Goal: Task Accomplishment & Management: Use online tool/utility

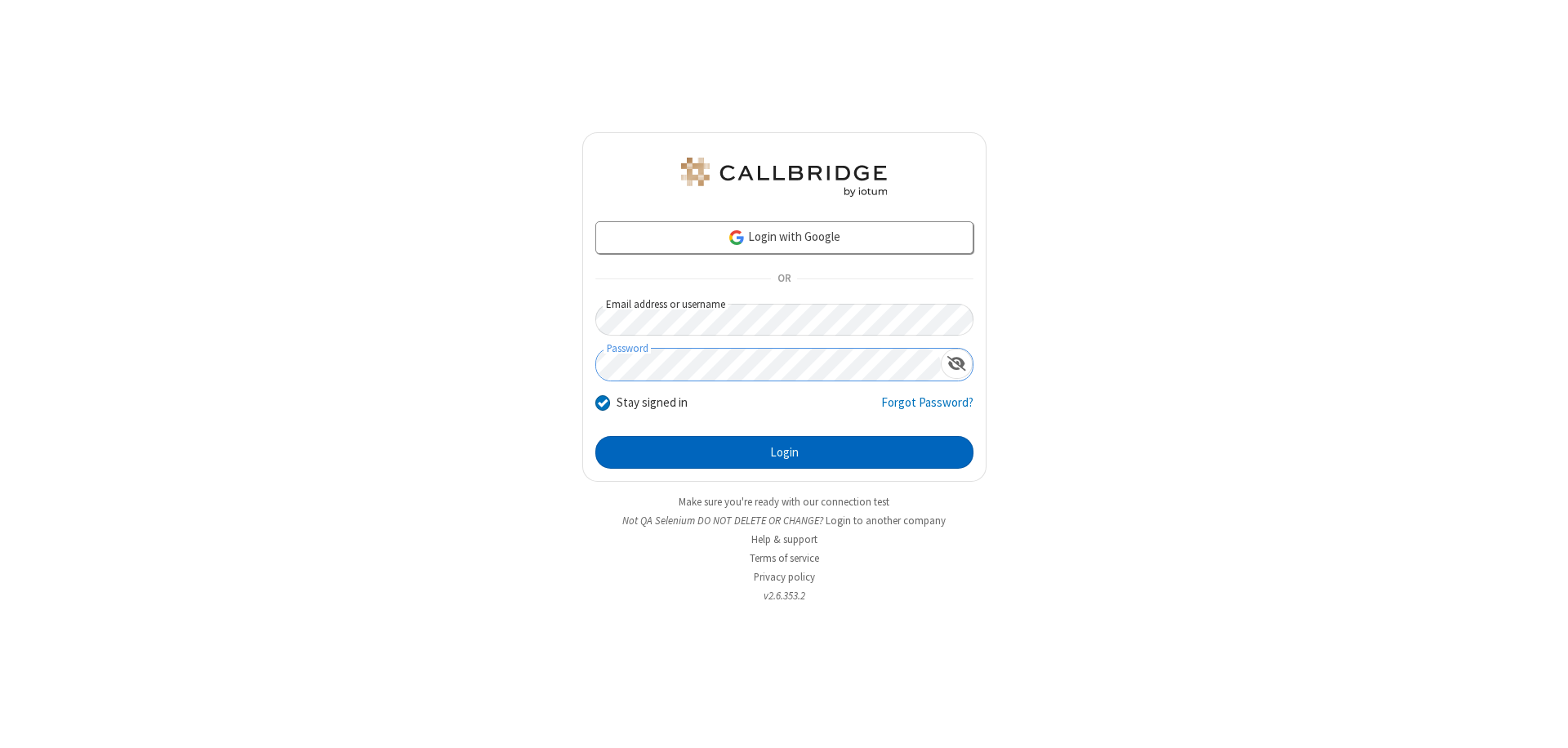
click at [784, 452] on button "Login" at bounding box center [784, 452] width 378 height 33
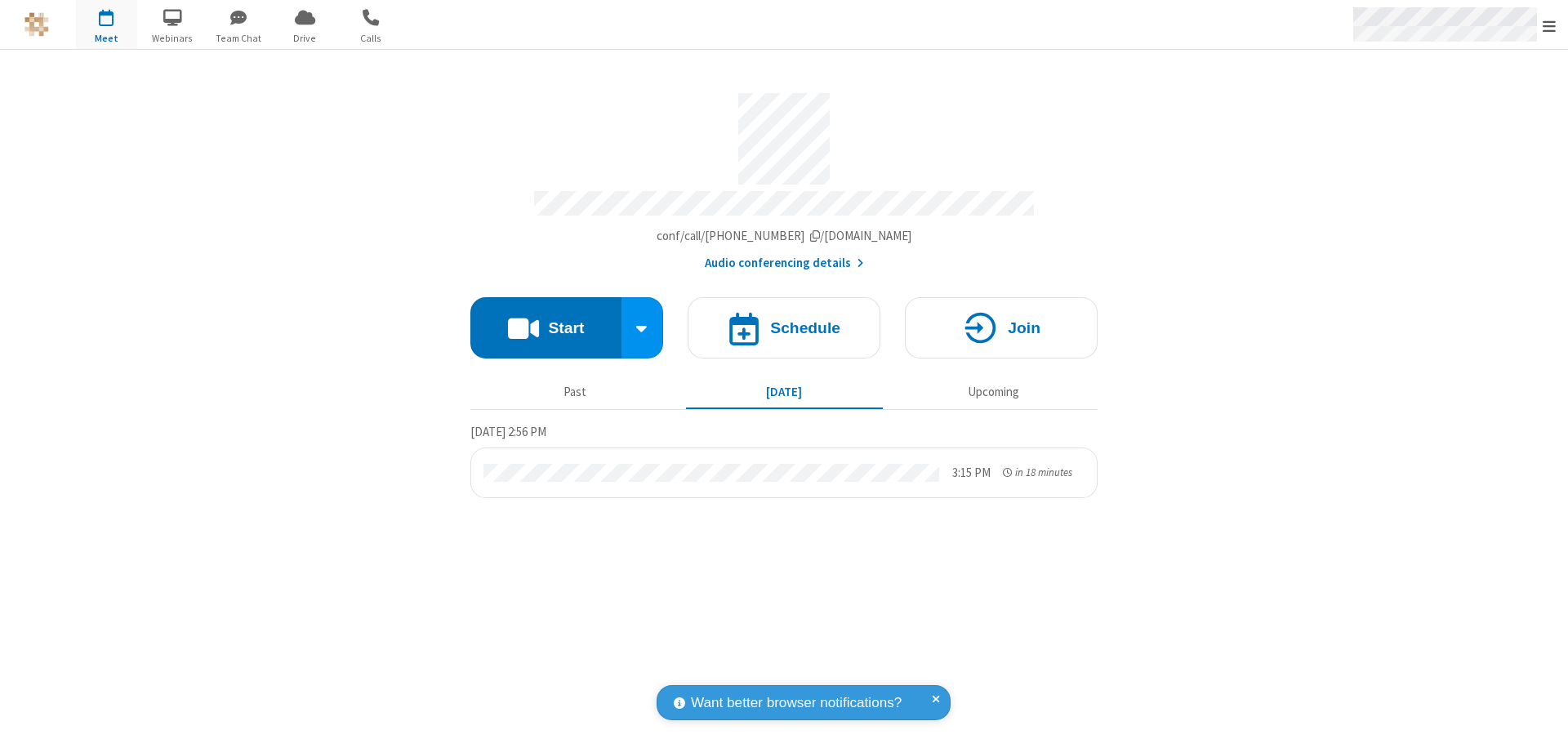
click at [1549, 26] on span "Open menu" at bounding box center [1548, 26] width 13 height 16
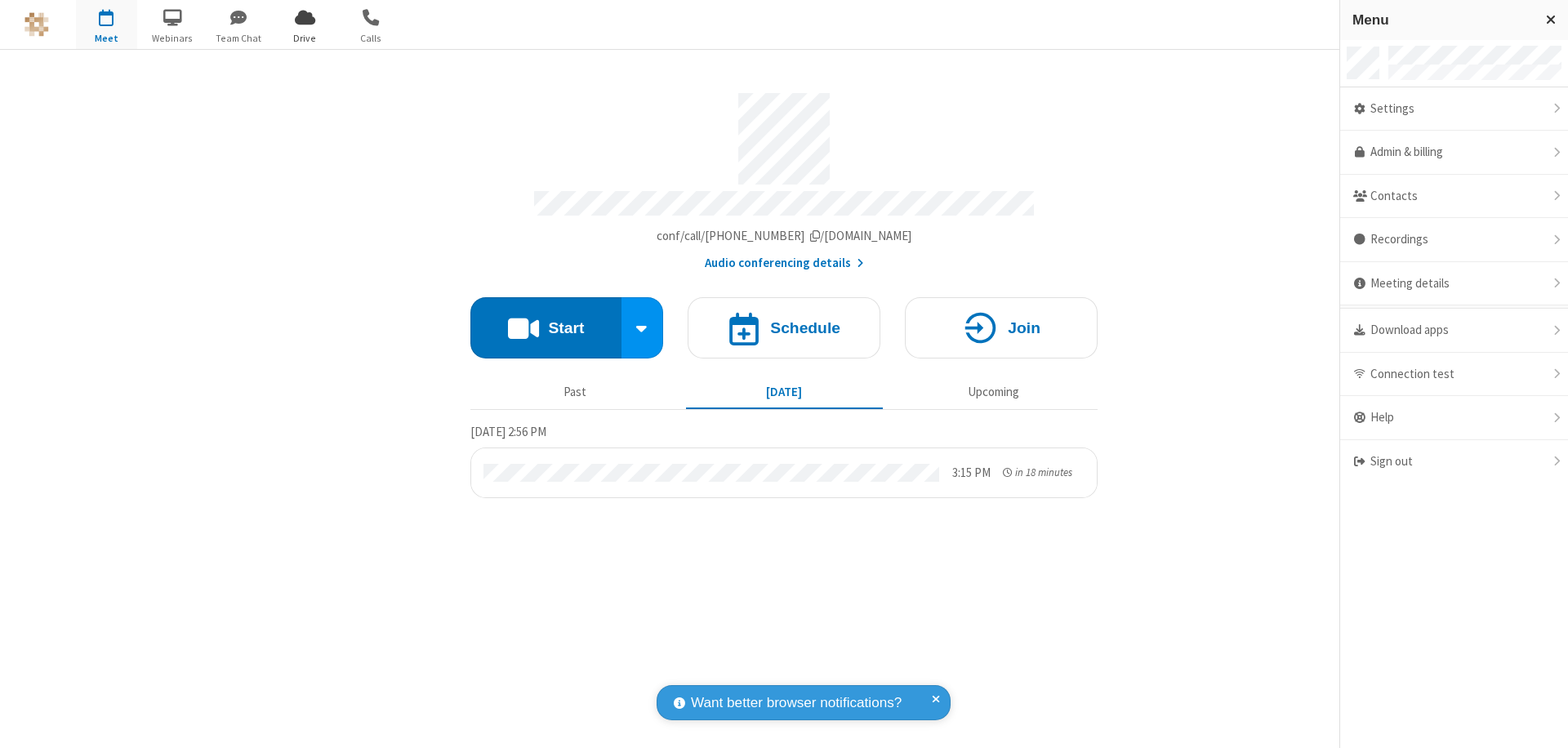
click at [305, 37] on span "Drive" at bounding box center [305, 38] width 61 height 15
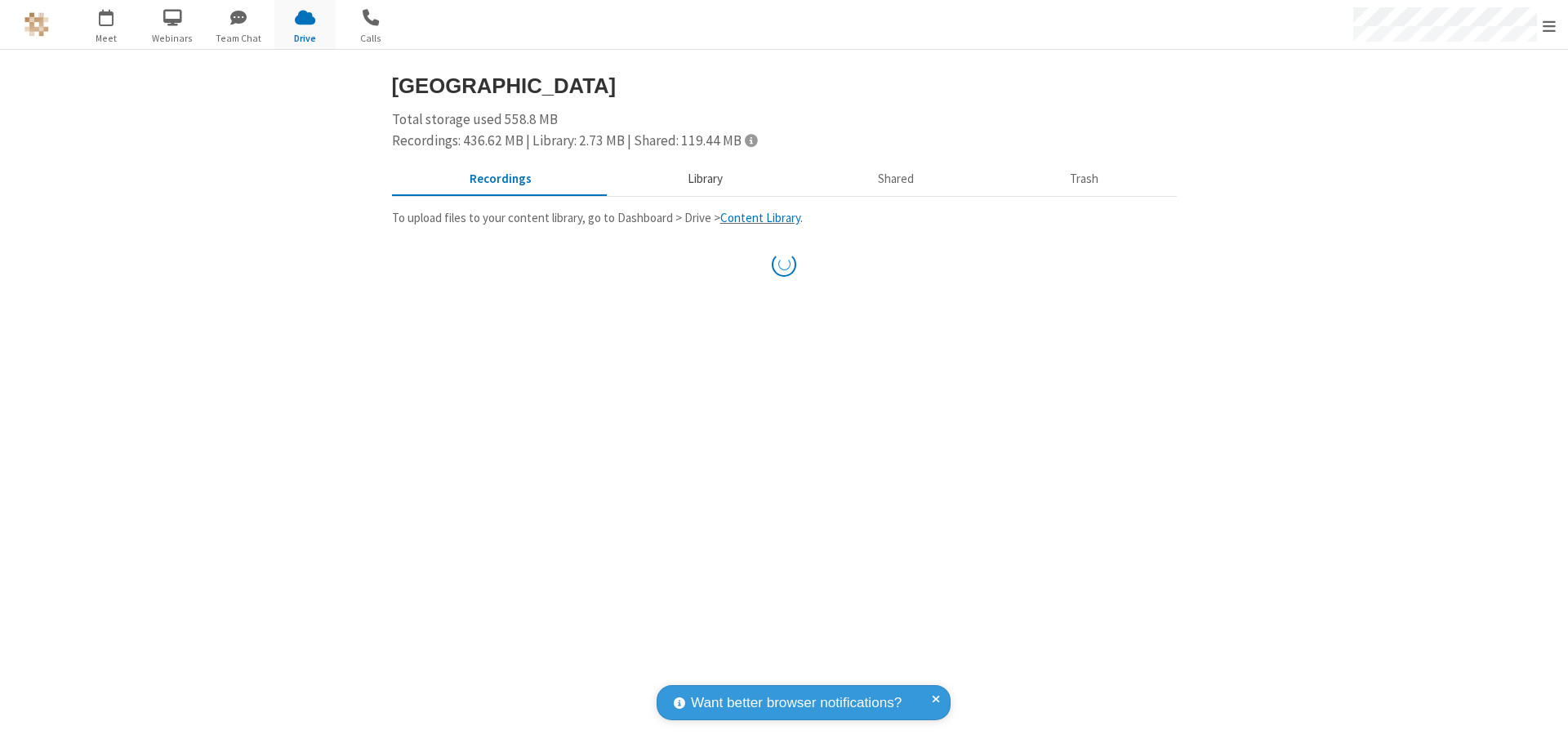
click at [702, 179] on button "Library" at bounding box center [705, 179] width 191 height 31
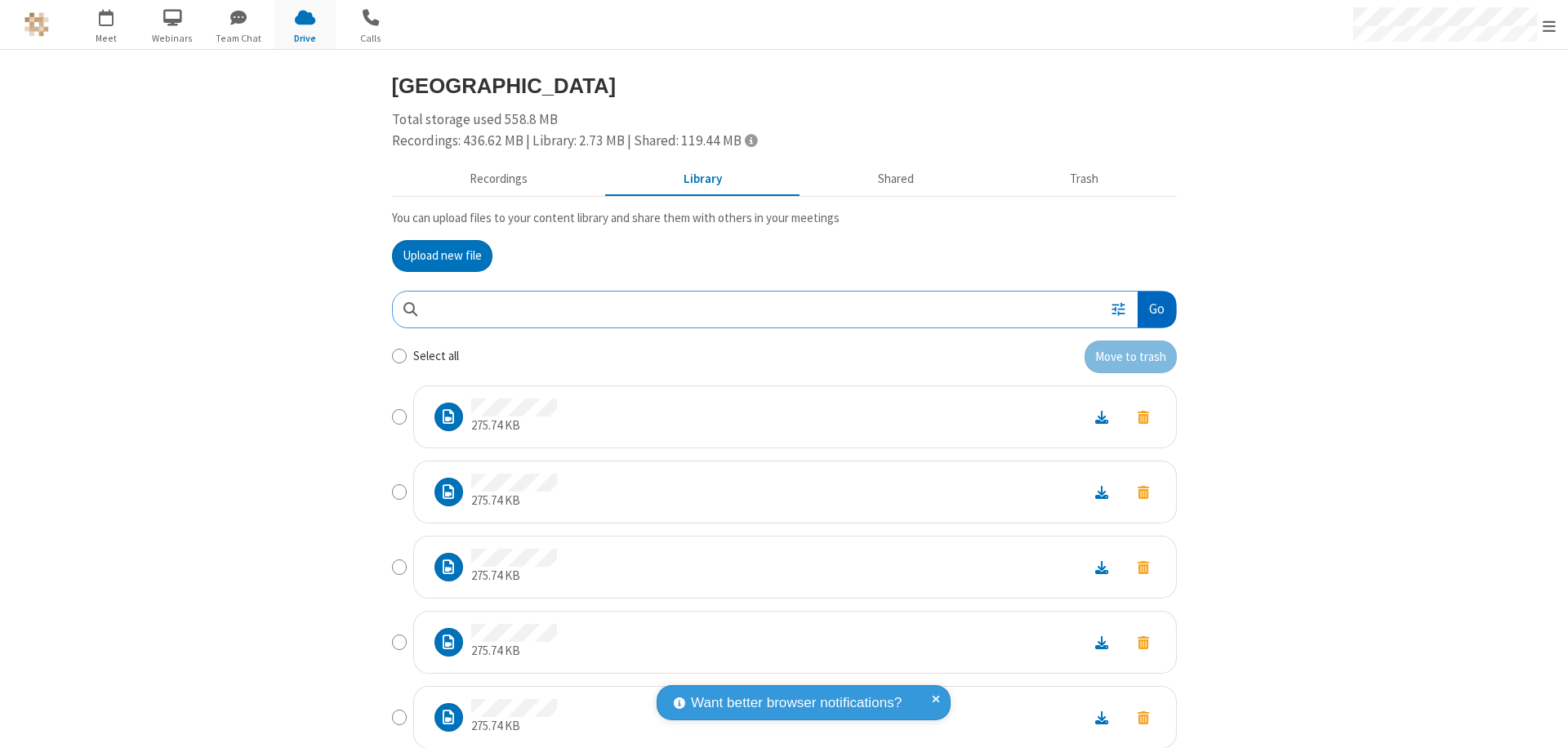
click at [1150, 308] on button "Go" at bounding box center [1156, 309] width 37 height 36
click at [435, 255] on button "Upload new file" at bounding box center [441, 256] width 100 height 33
